Goal: Navigation & Orientation: Find specific page/section

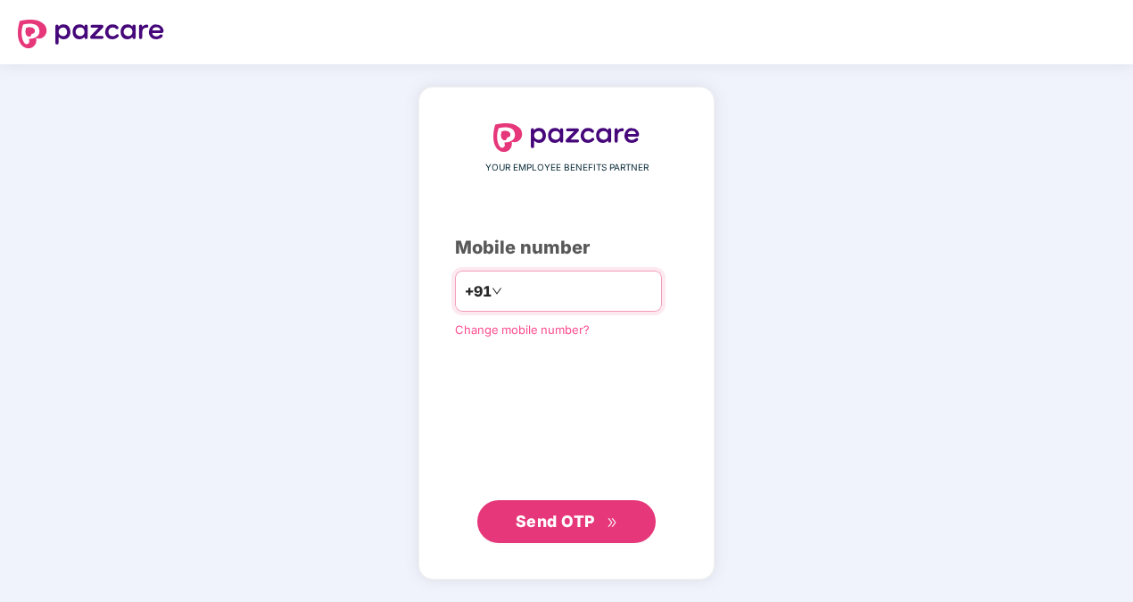
click at [529, 291] on input "number" at bounding box center [579, 291] width 146 height 29
click at [506, 290] on input "**********" at bounding box center [579, 291] width 146 height 29
type input "**********"
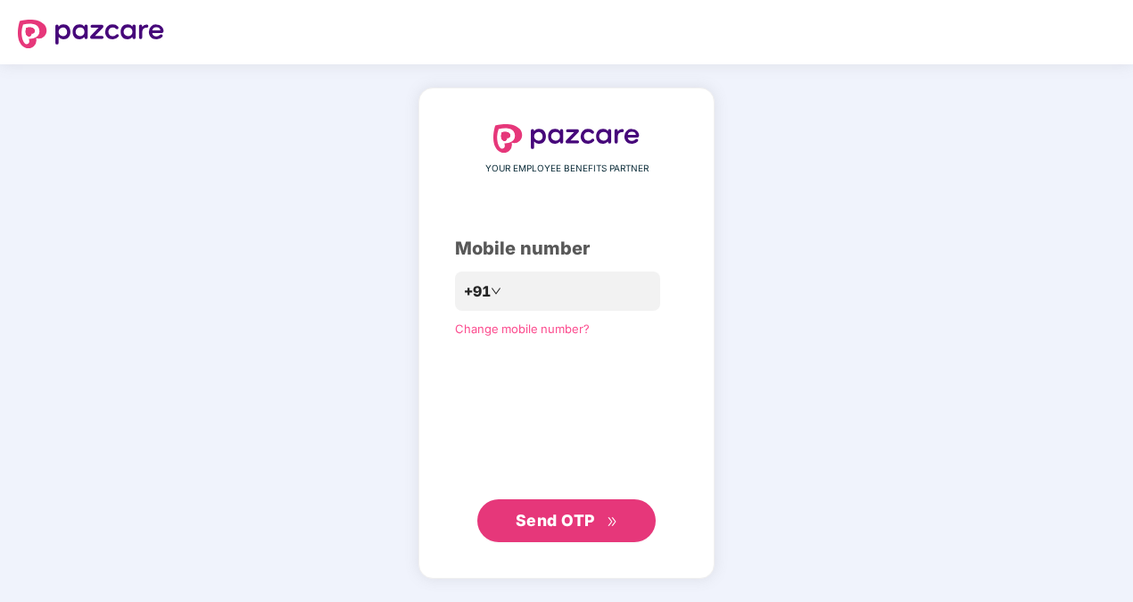
click at [547, 536] on button "Send OTP" at bounding box center [566, 520] width 178 height 43
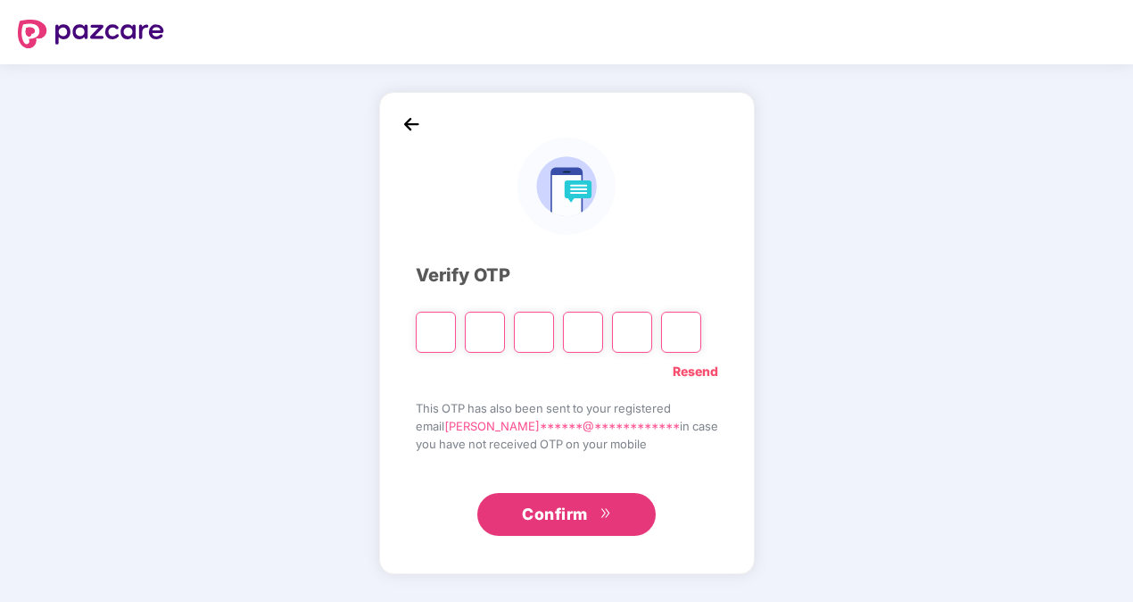
type input "*"
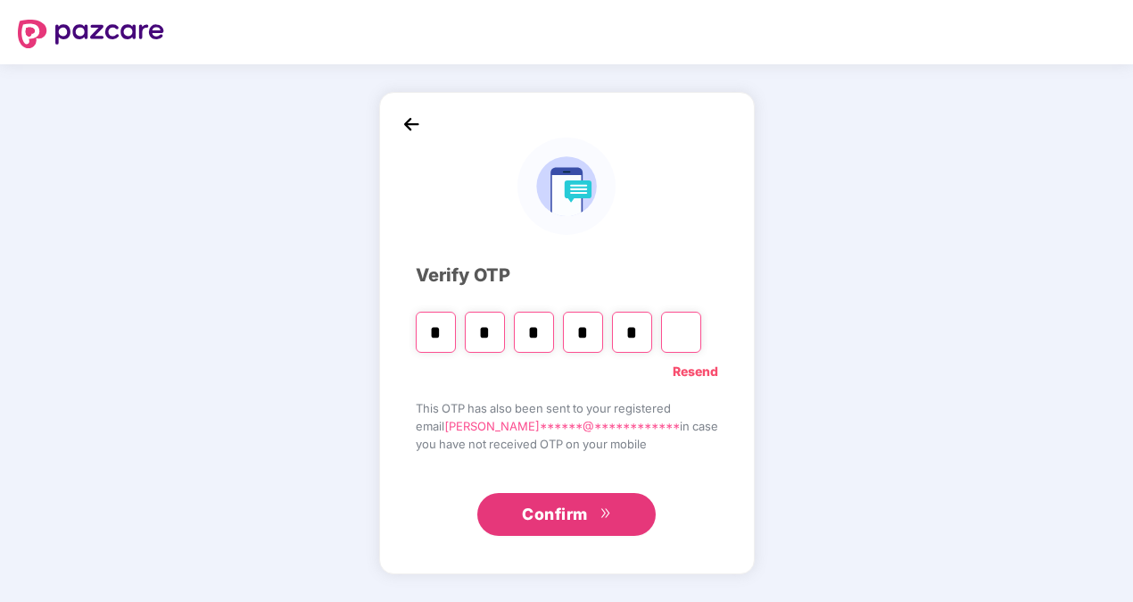
type input "*"
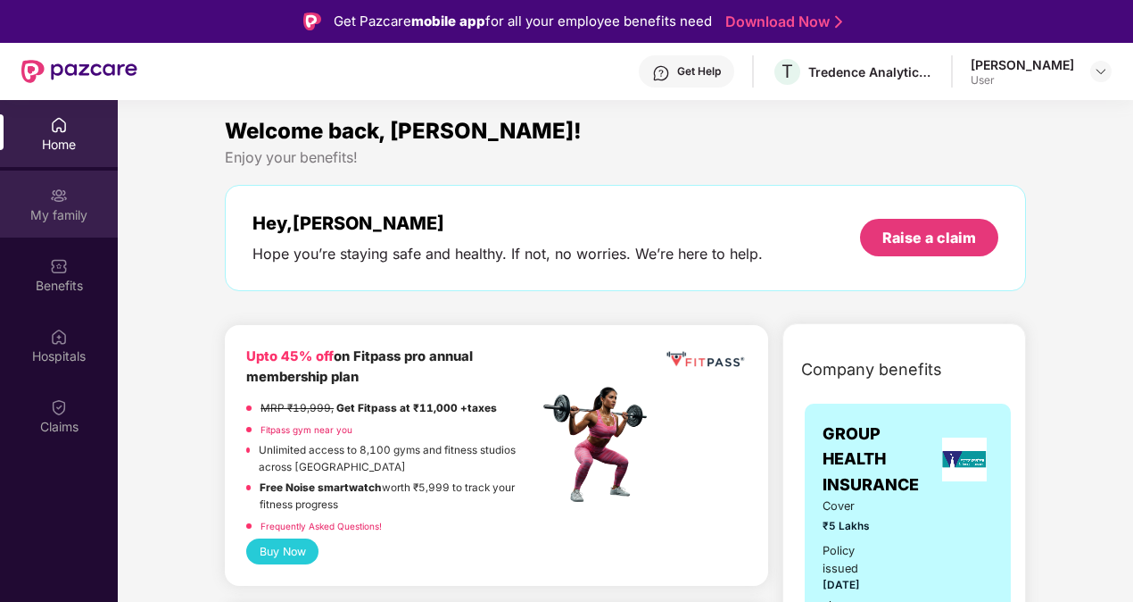
click at [68, 213] on div "My family" at bounding box center [59, 215] width 118 height 18
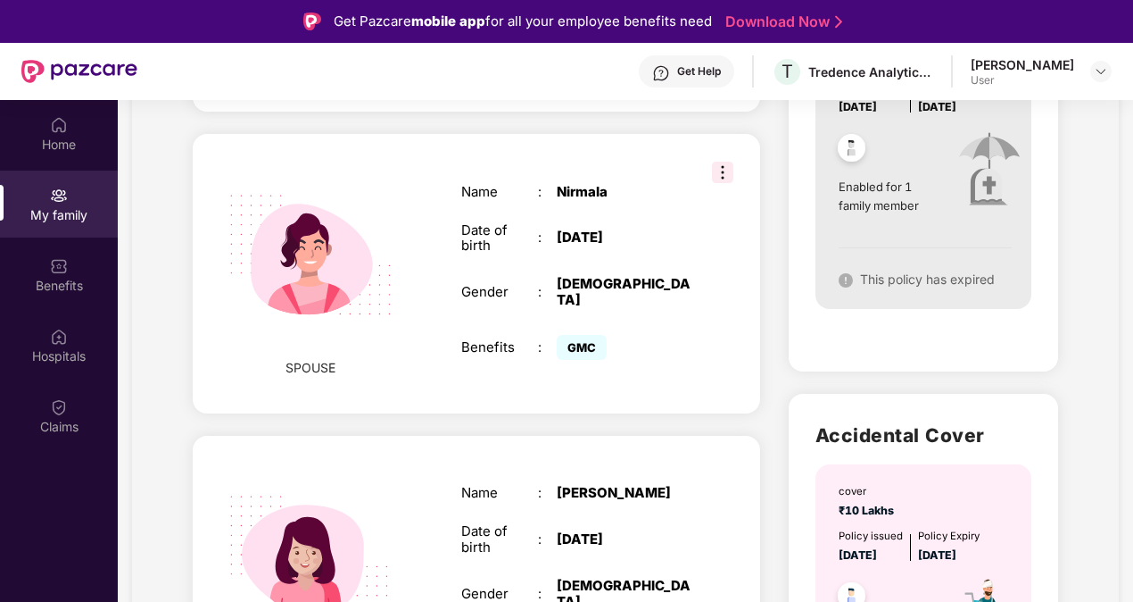
scroll to position [710, 0]
click at [721, 161] on img at bounding box center [722, 171] width 21 height 21
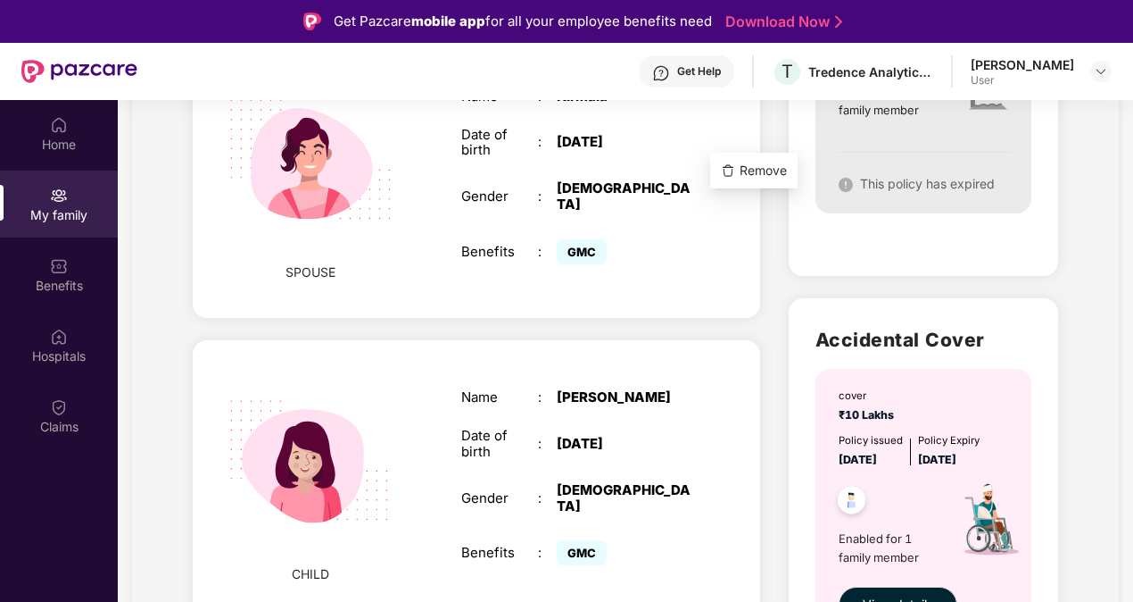
scroll to position [805, 0]
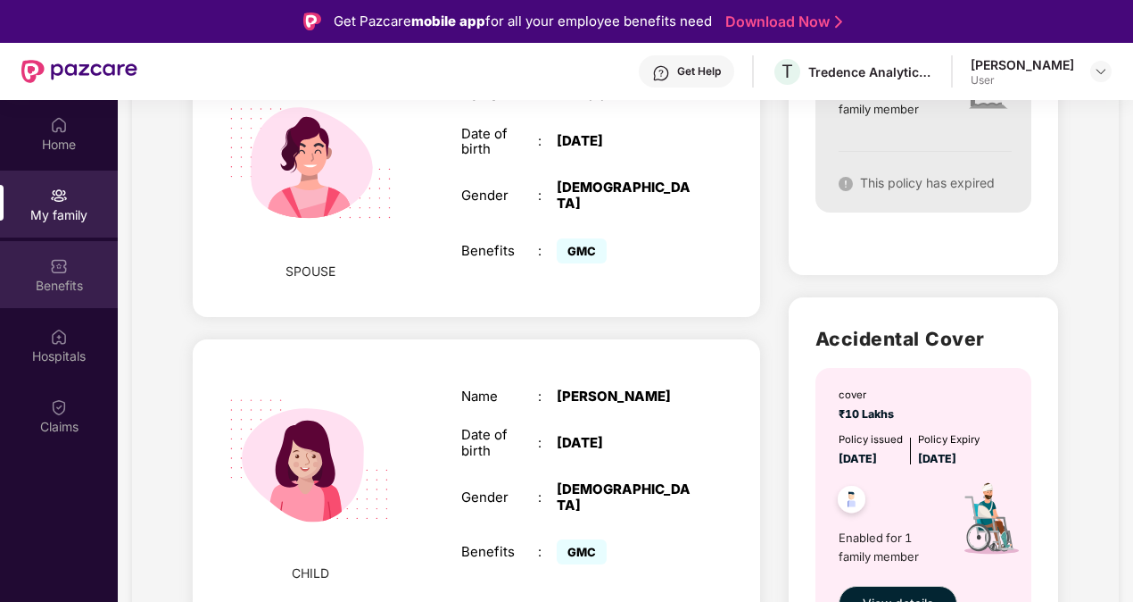
click at [64, 275] on div "Benefits" at bounding box center [59, 274] width 118 height 67
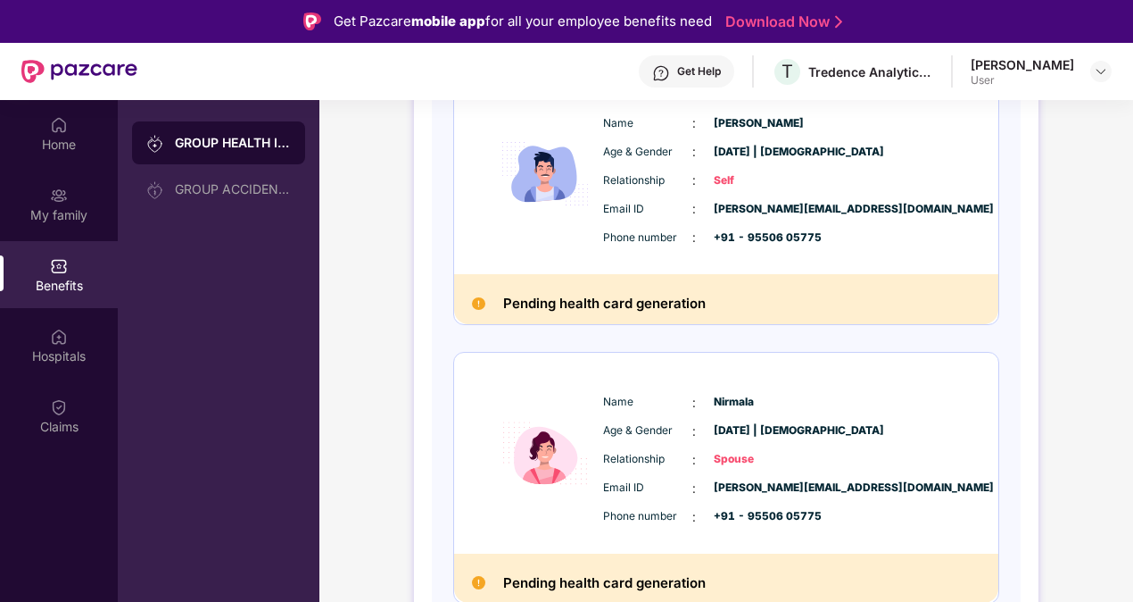
scroll to position [564, 0]
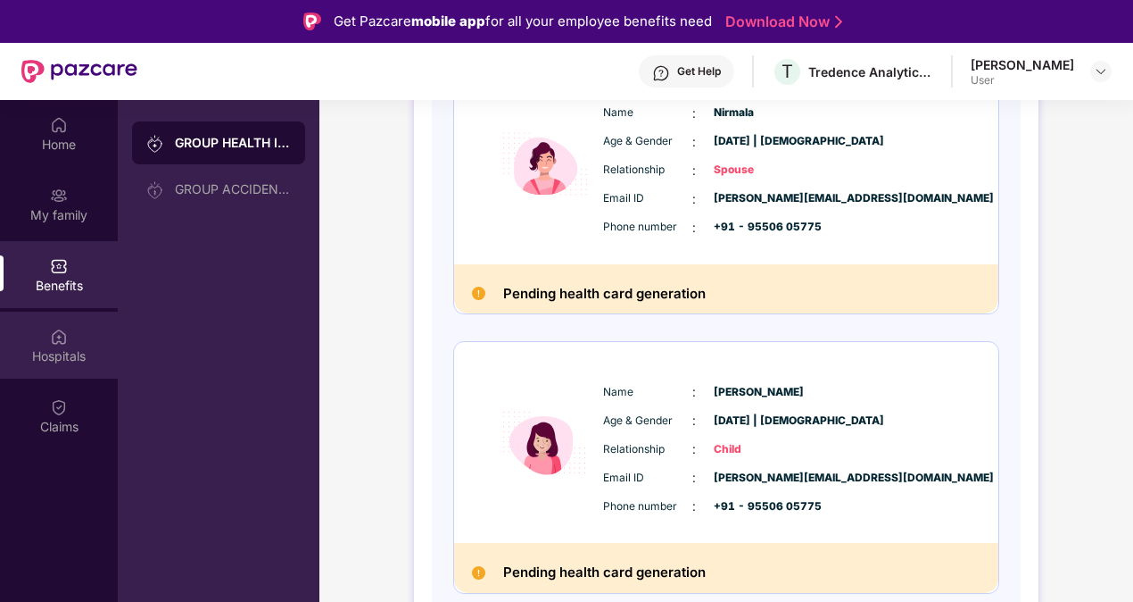
click at [84, 361] on div "Hospitals" at bounding box center [59, 356] width 118 height 18
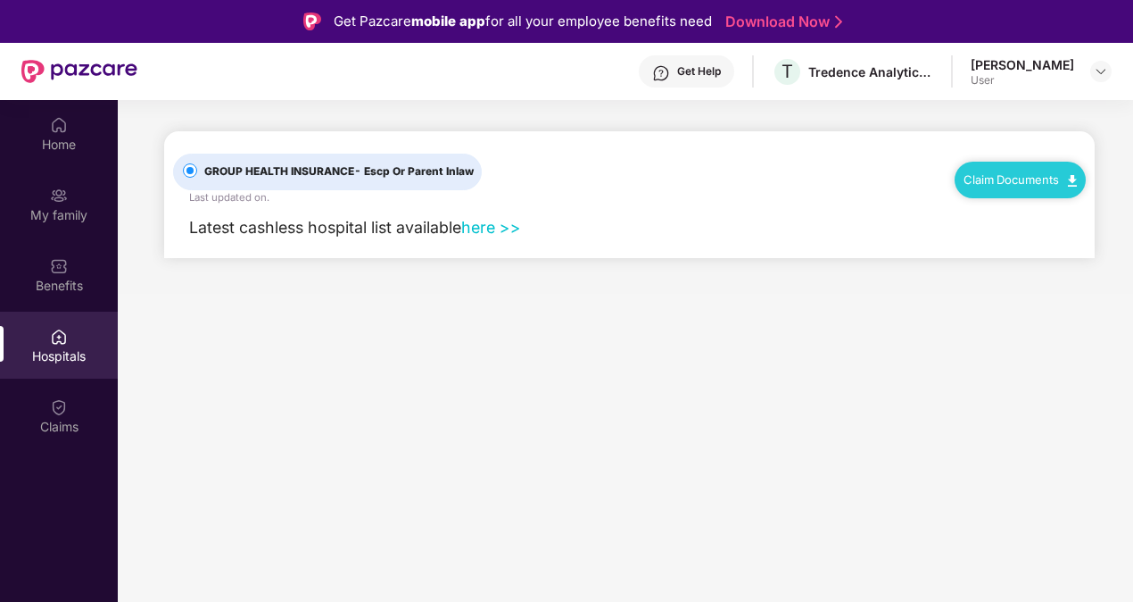
scroll to position [0, 0]
click at [495, 227] on link "here >>" at bounding box center [491, 227] width 60 height 19
click at [995, 164] on div "Claim Documents" at bounding box center [1020, 180] width 131 height 36
click at [73, 426] on div "Claims" at bounding box center [59, 427] width 118 height 18
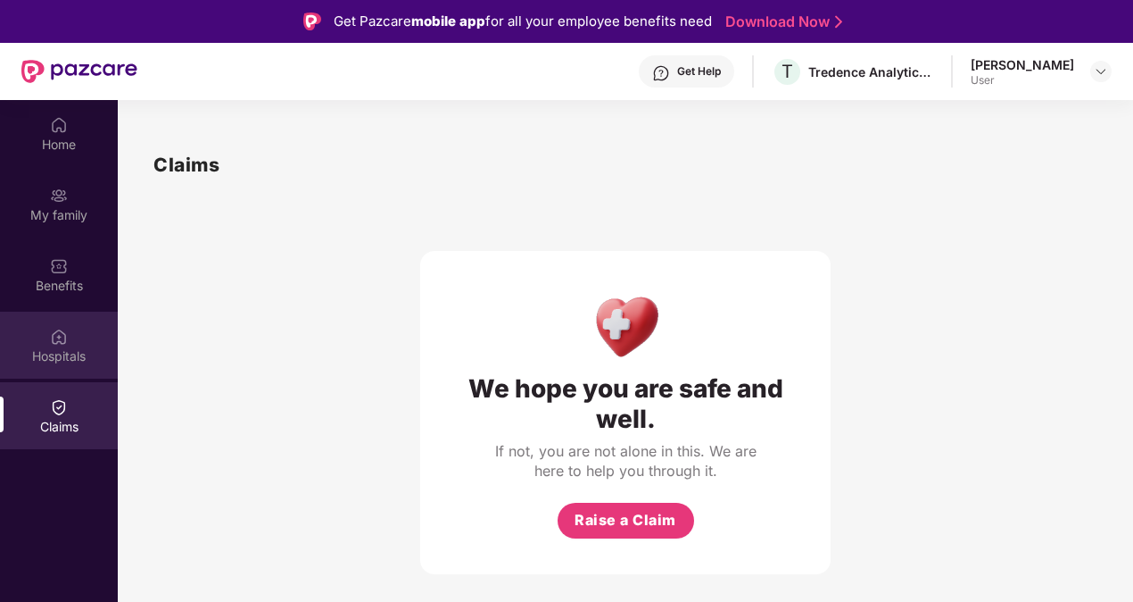
click at [51, 345] on div "Hospitals" at bounding box center [59, 344] width 118 height 67
